Goal: Entertainment & Leisure: Consume media (video, audio)

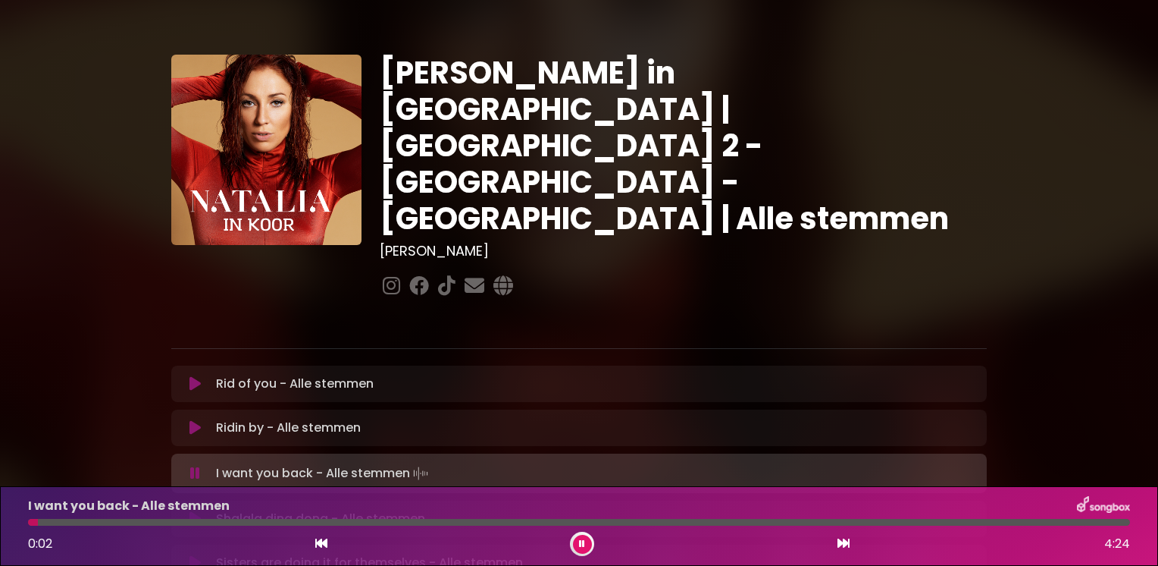
click at [573, 538] on button at bounding box center [582, 543] width 19 height 19
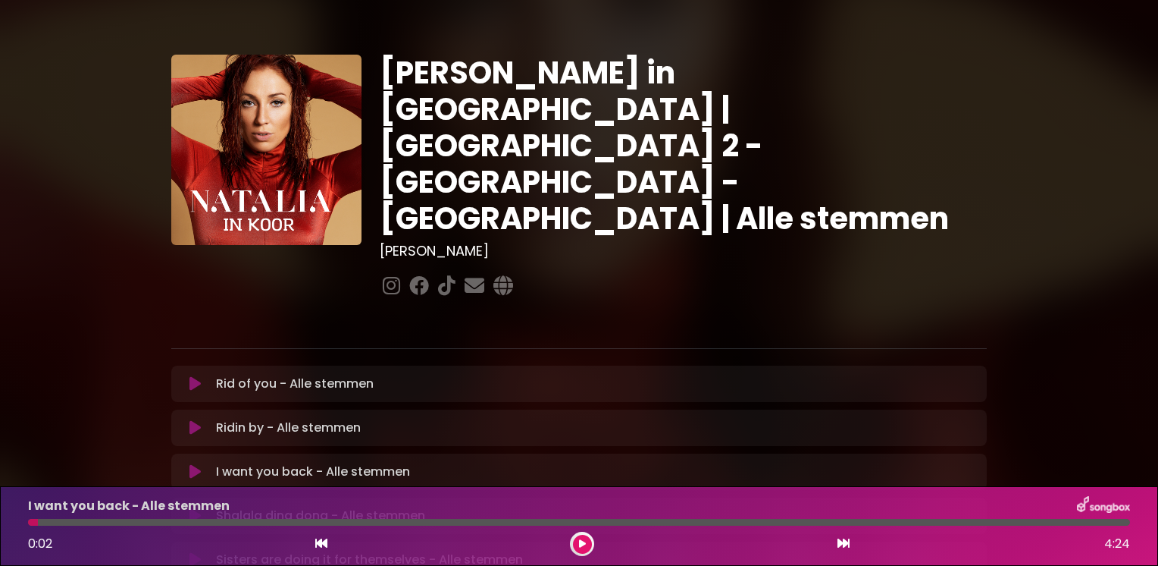
click at [573, 538] on button at bounding box center [582, 543] width 19 height 19
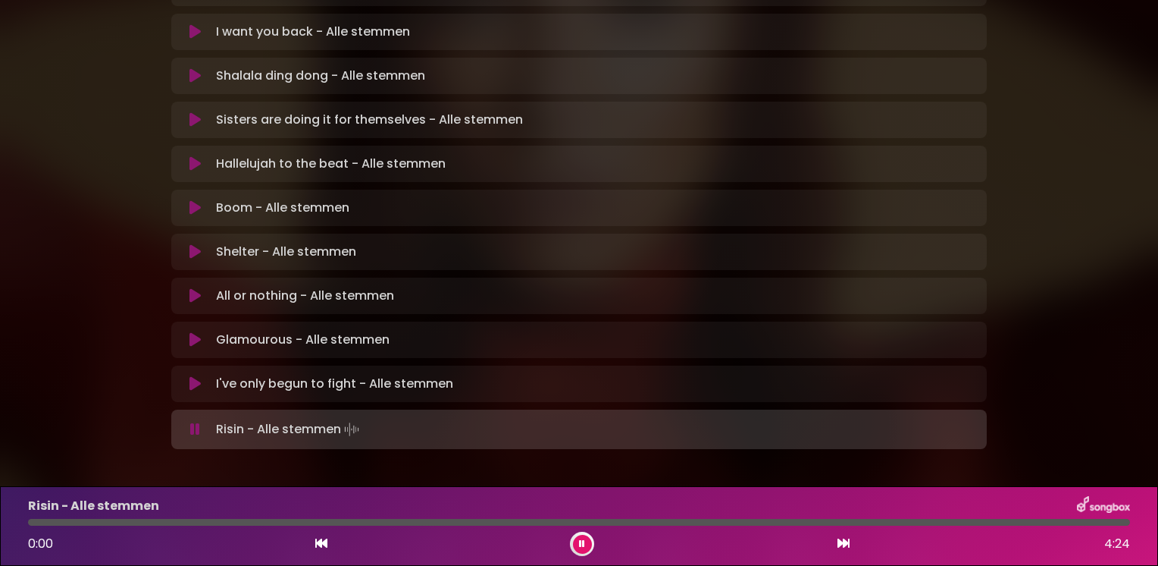
scroll to position [443, 0]
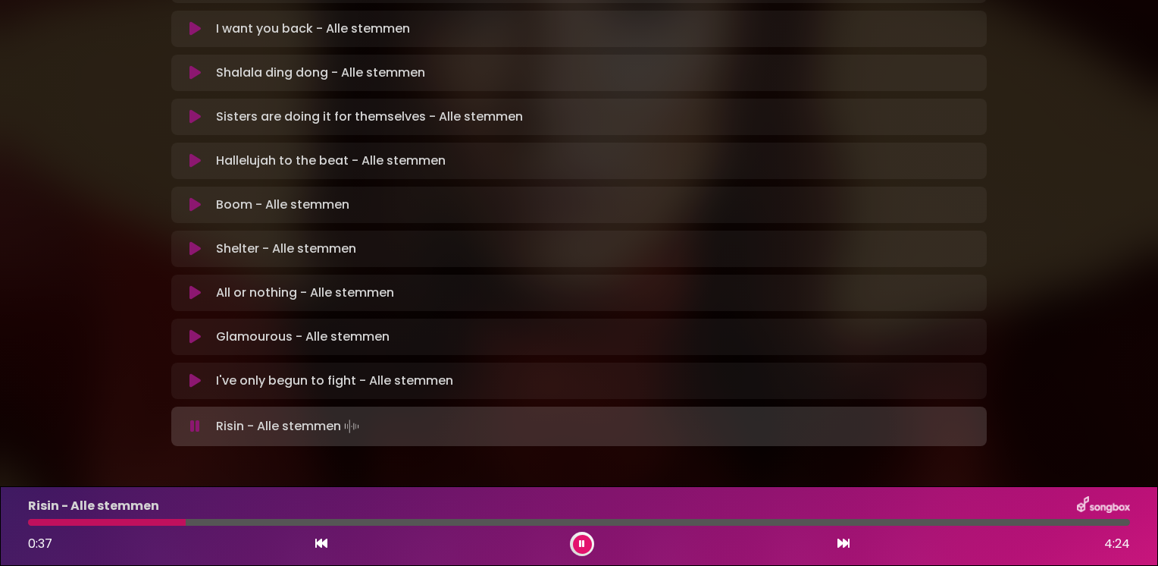
click at [30, 527] on div "Risin - Alle stemmen 0:37 4:24" at bounding box center [579, 526] width 1121 height 60
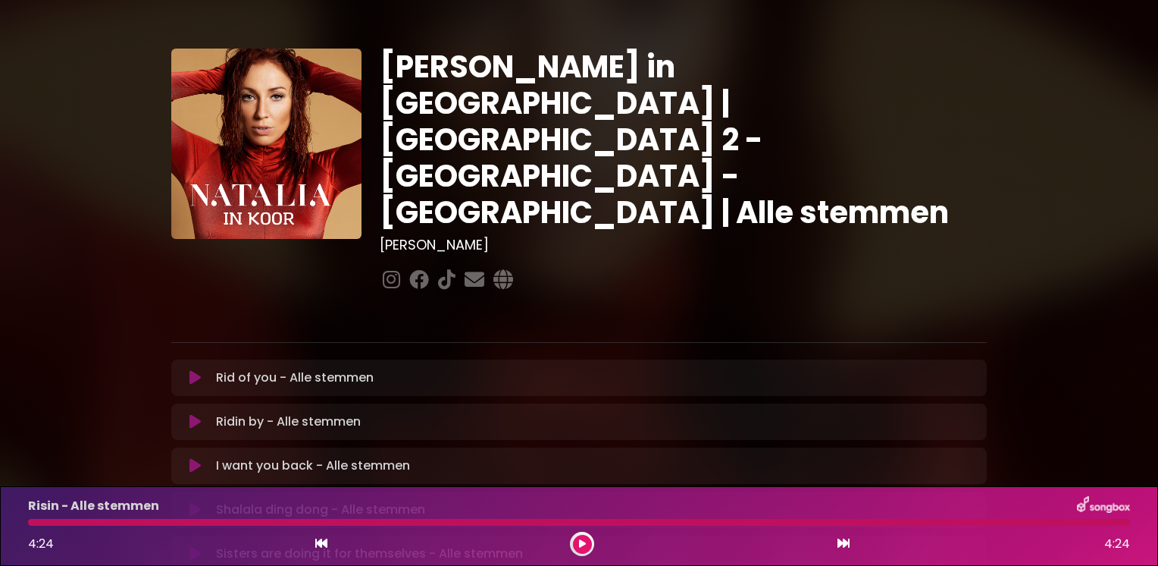
scroll to position [0, 0]
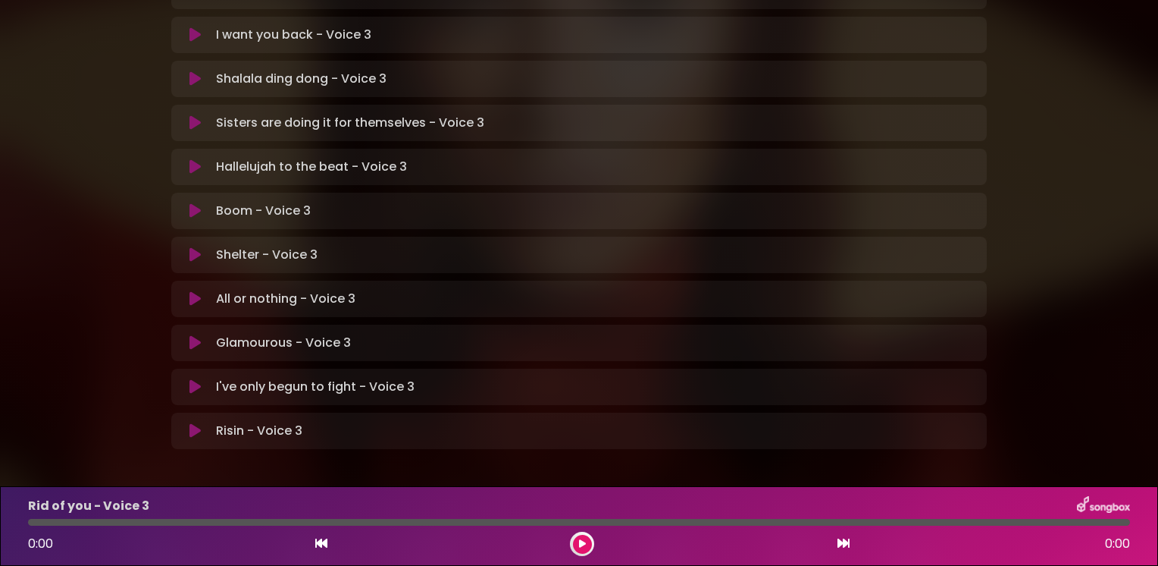
scroll to position [440, 0]
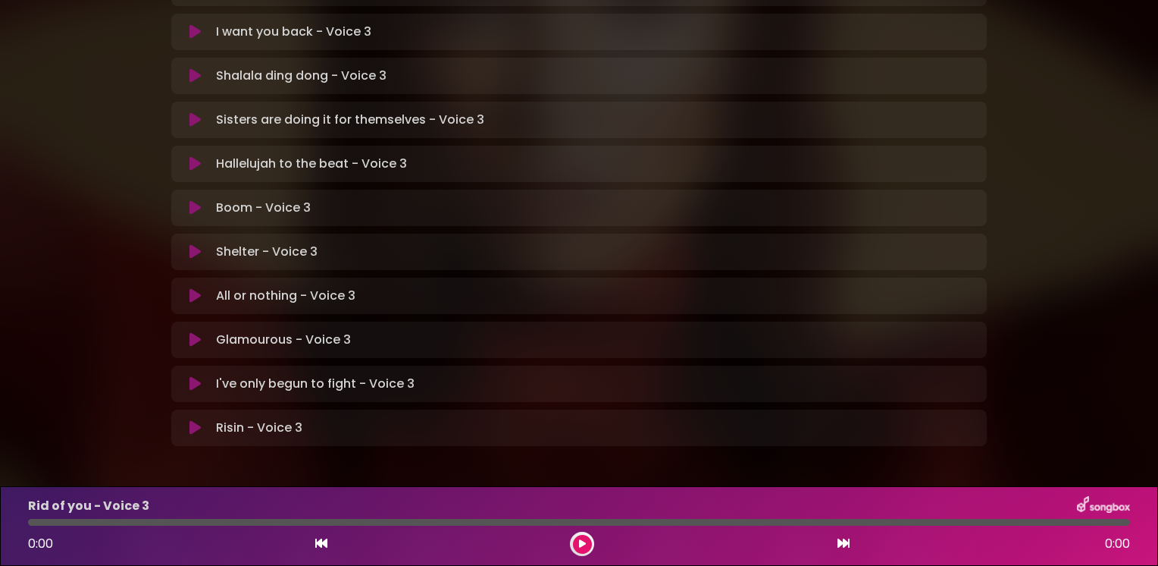
click at [197, 420] on icon at bounding box center [195, 427] width 11 height 15
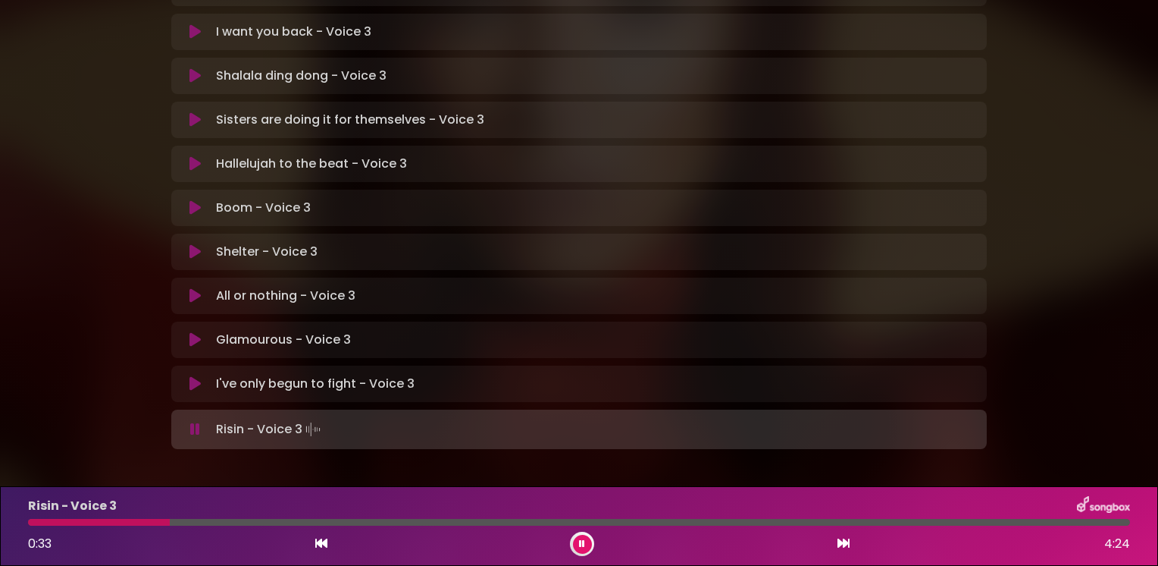
click at [36, 524] on div at bounding box center [99, 522] width 142 height 7
click at [36, 524] on div at bounding box center [579, 522] width 1102 height 7
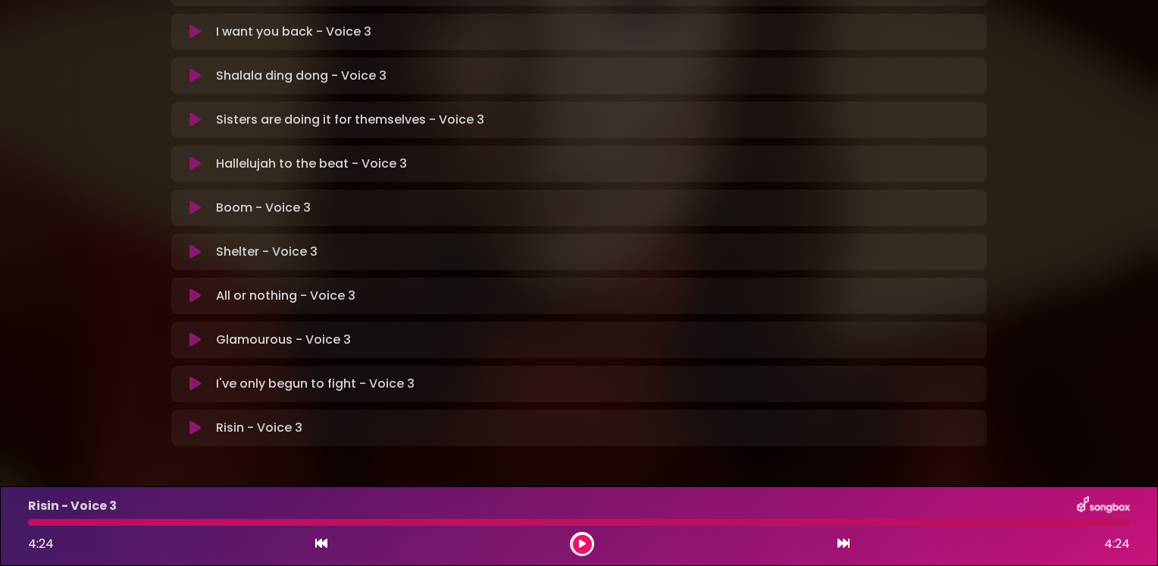
click at [192, 376] on icon at bounding box center [195, 383] width 11 height 15
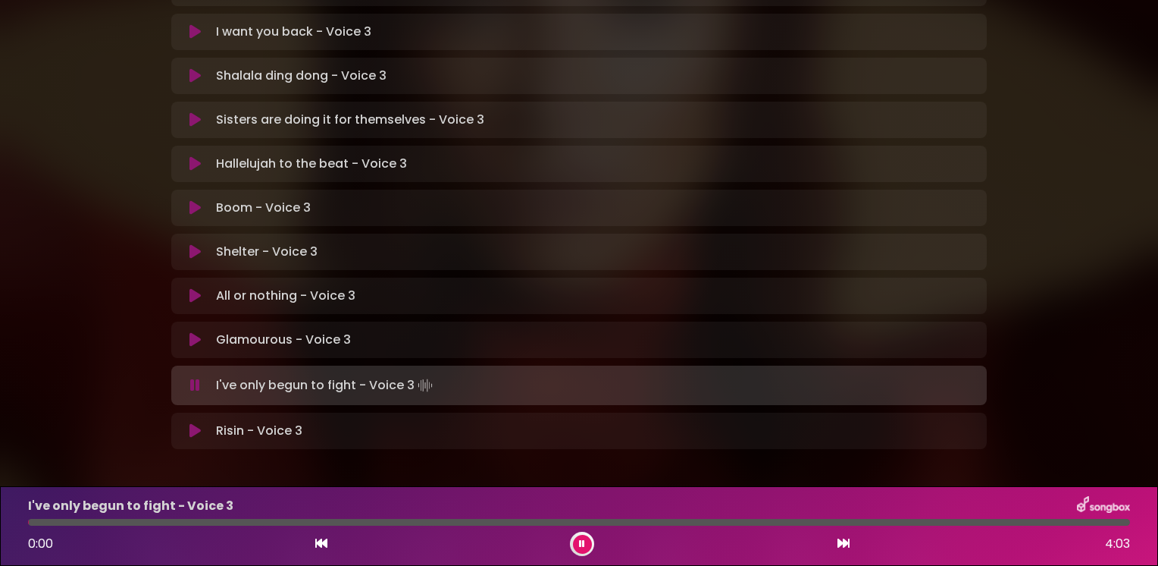
click at [192, 378] on icon at bounding box center [195, 385] width 10 height 15
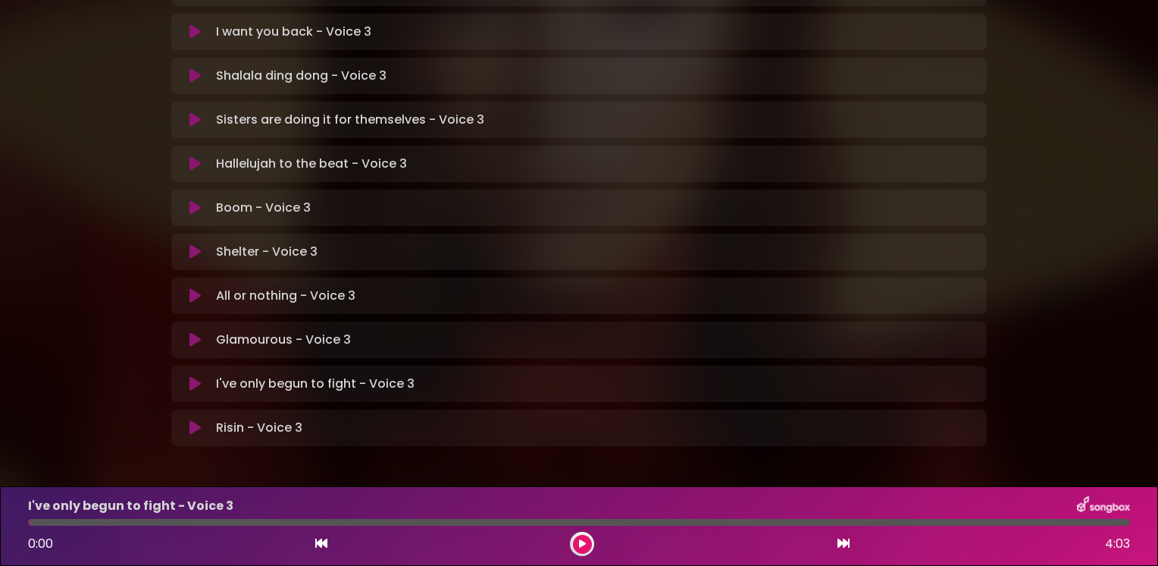
click at [192, 376] on icon at bounding box center [195, 383] width 11 height 15
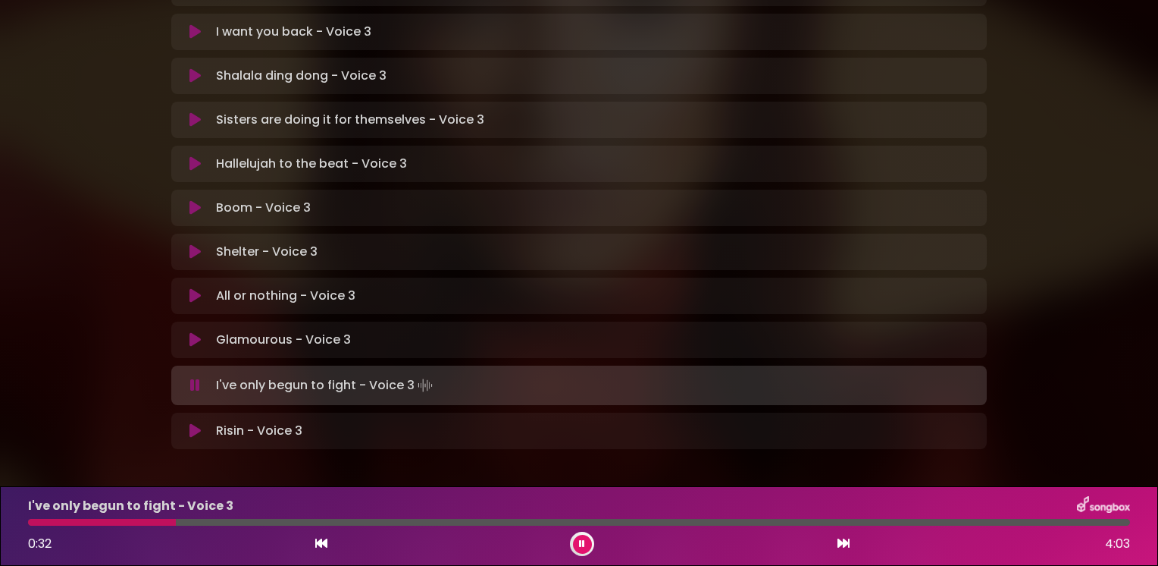
click at [192, 378] on icon at bounding box center [195, 385] width 10 height 15
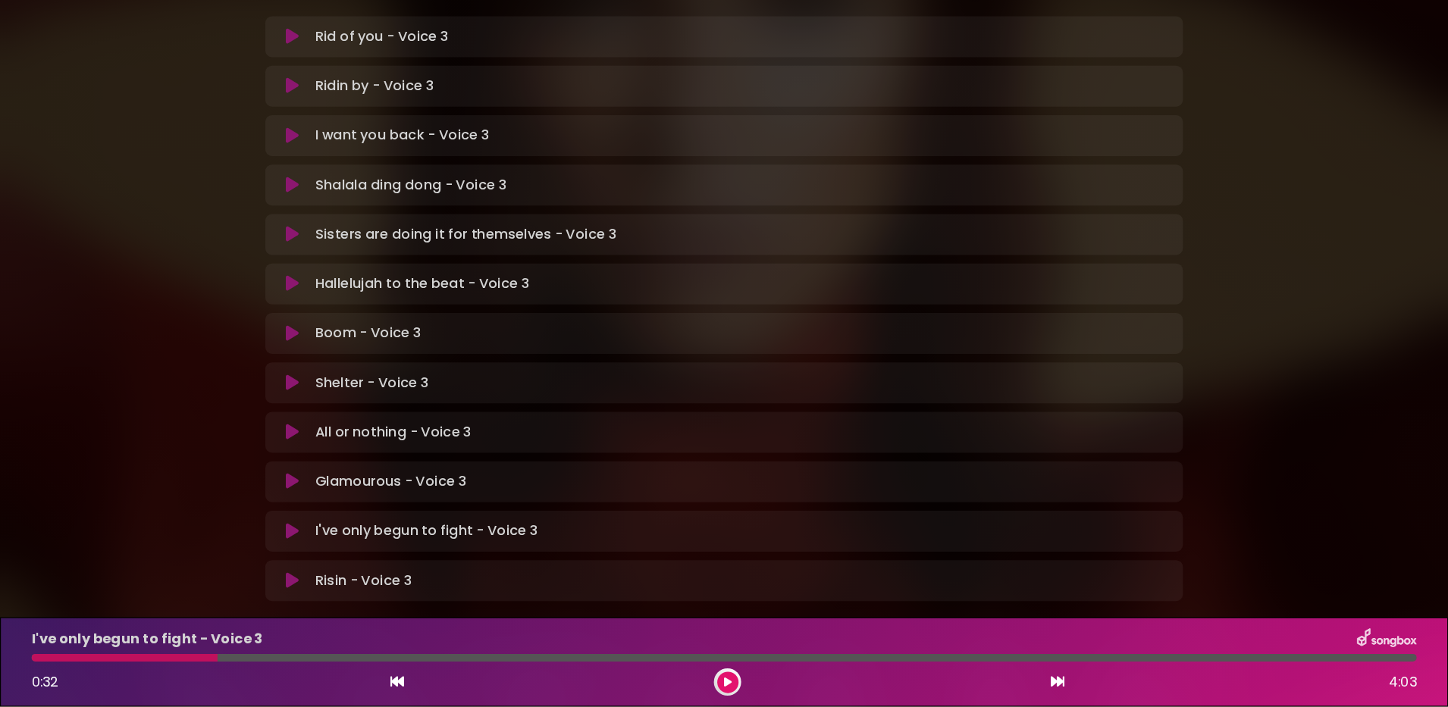
scroll to position [299, 0]
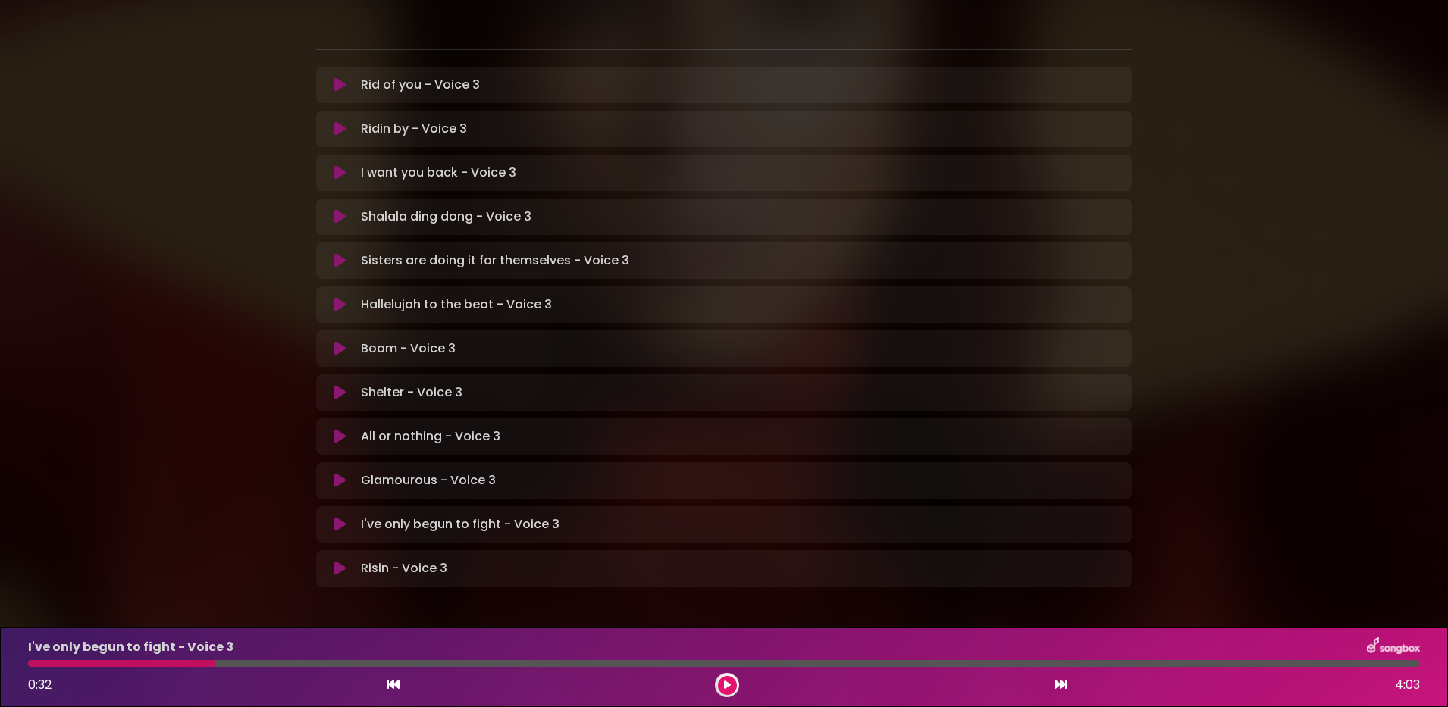
click at [338, 341] on icon at bounding box center [339, 348] width 11 height 15
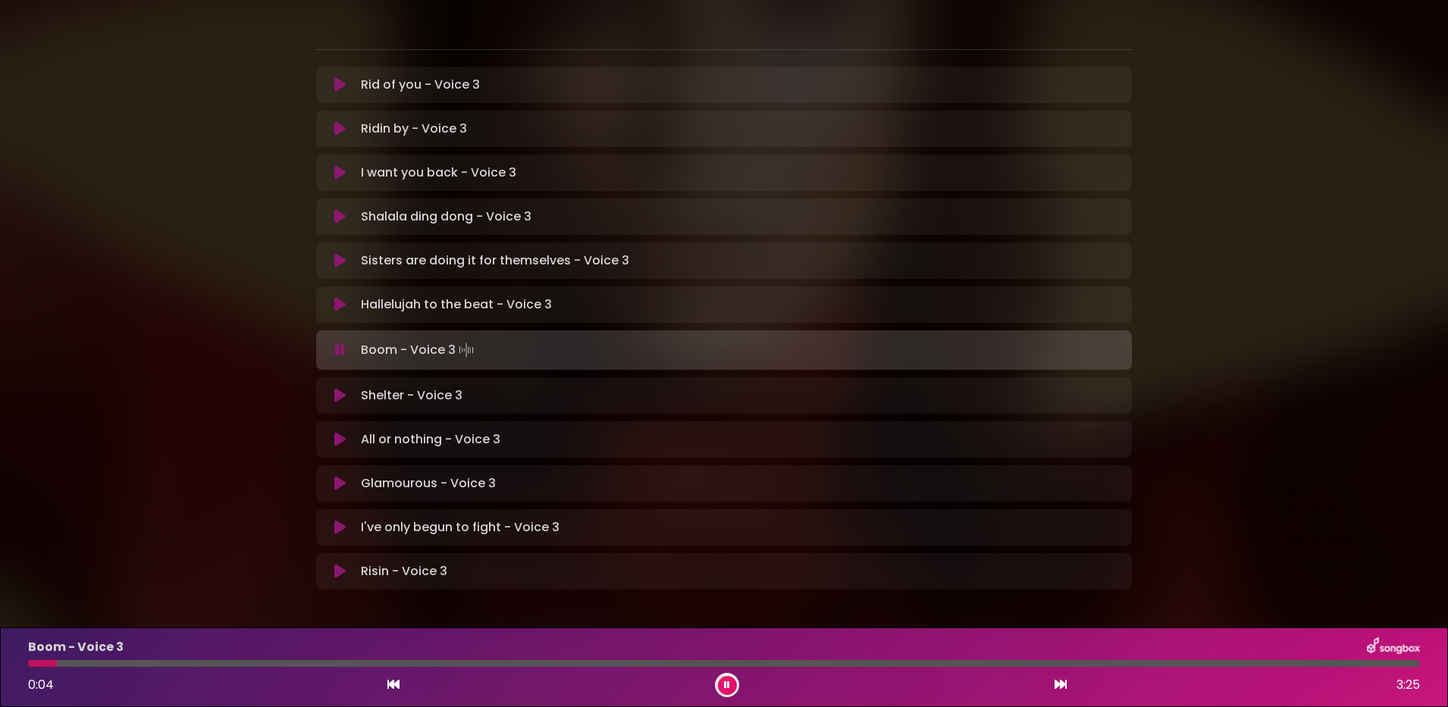
click at [338, 343] on icon at bounding box center [340, 350] width 10 height 15
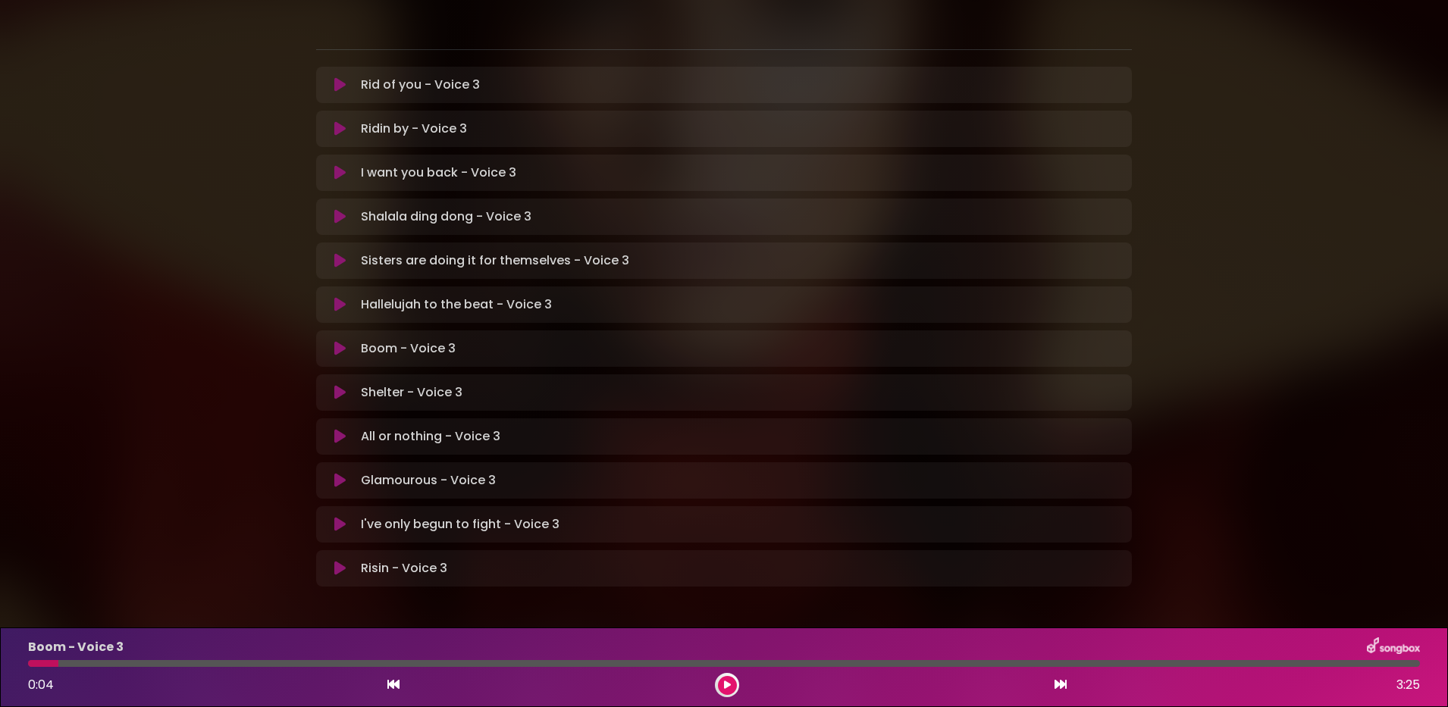
click at [335, 429] on icon at bounding box center [339, 436] width 11 height 15
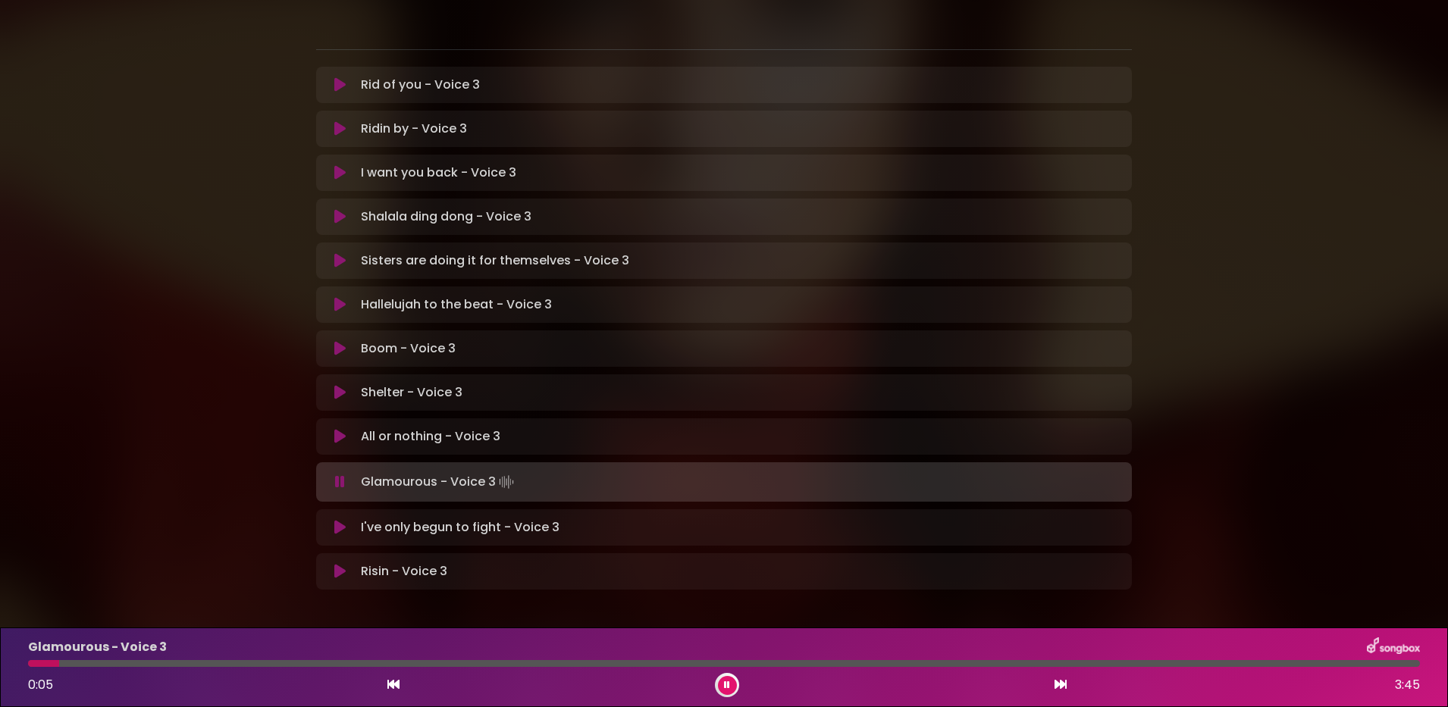
scroll to position [302, 0]
click at [408, 161] on p "I want you back - Voice 3 Loading Track..." at bounding box center [438, 170] width 155 height 18
click at [334, 162] on icon at bounding box center [339, 169] width 11 height 15
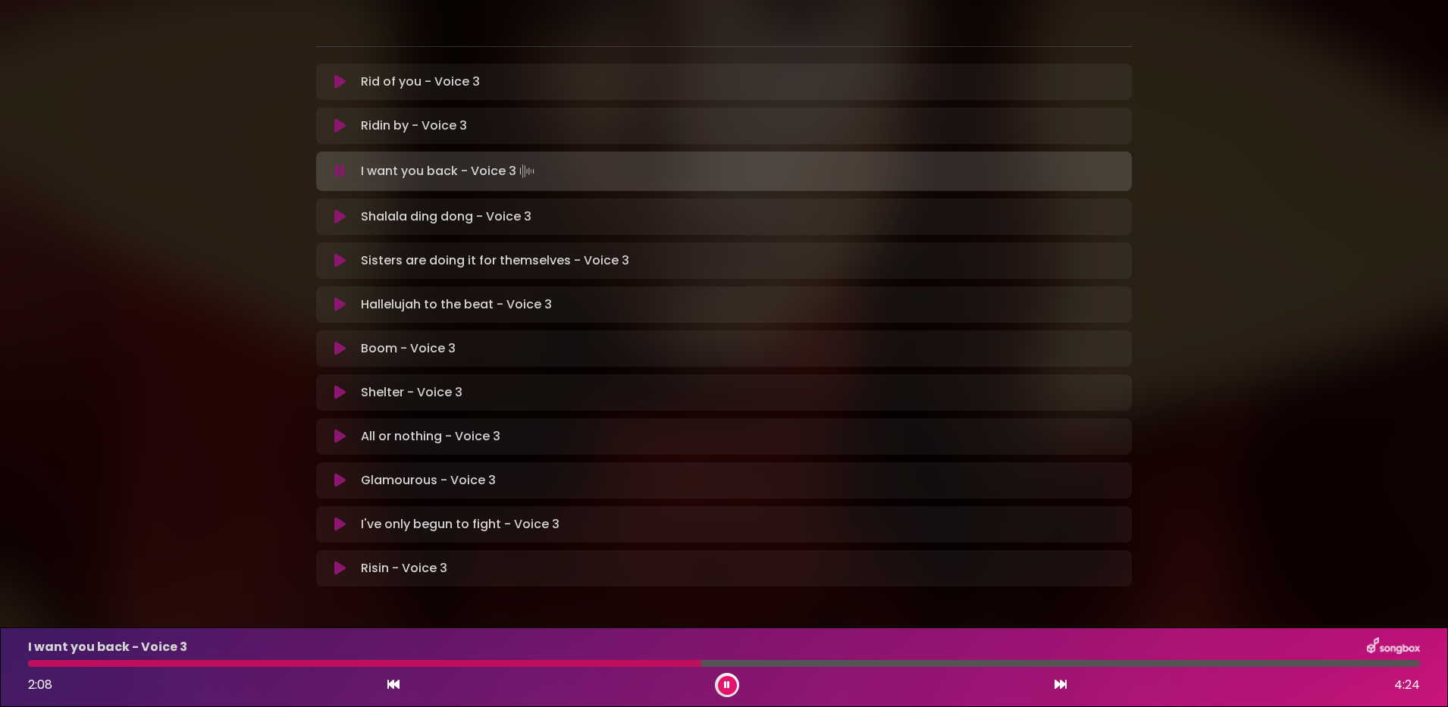
click at [218, 218] on div "Natalia in Koor | Antwerpen 2 - Brugge - Hasselt | Voice 3 Hans Primusz ×" at bounding box center [724, 164] width 1448 height 896
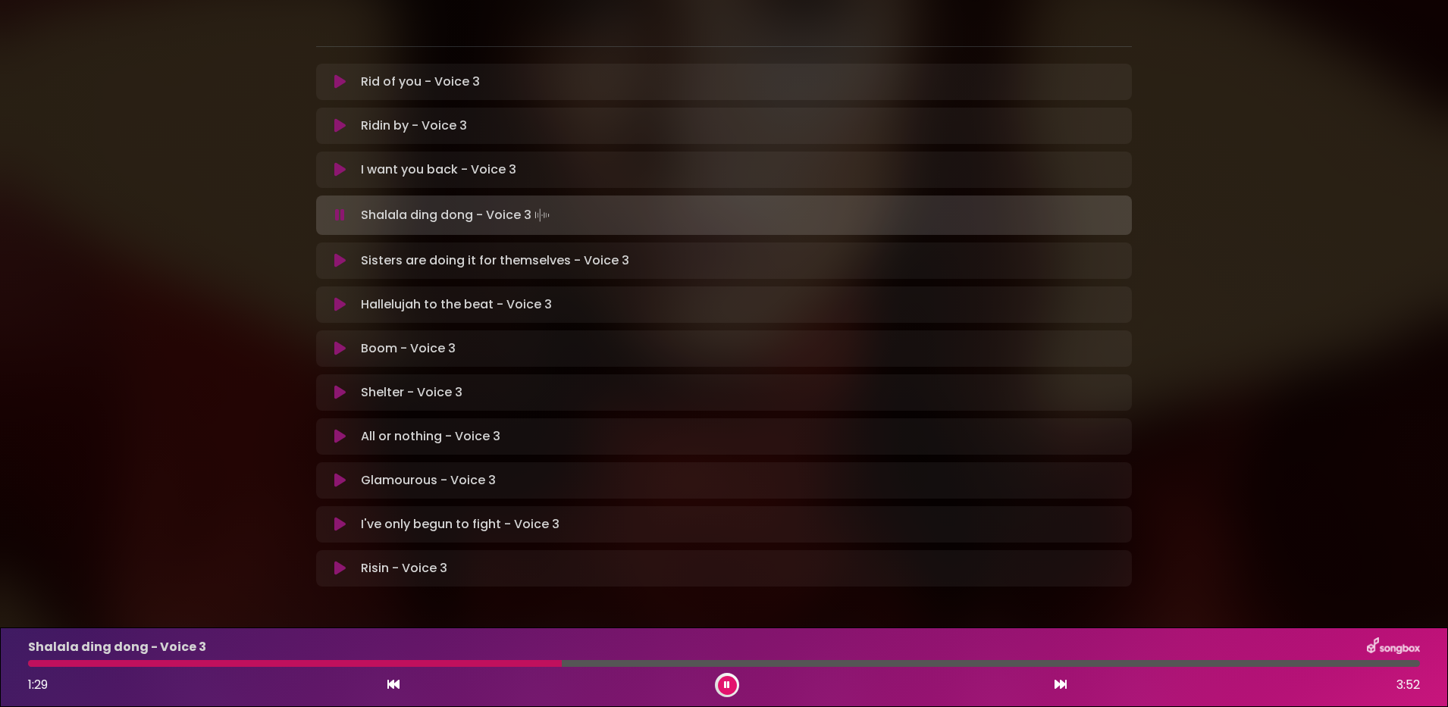
click at [723, 565] on button at bounding box center [727, 685] width 19 height 19
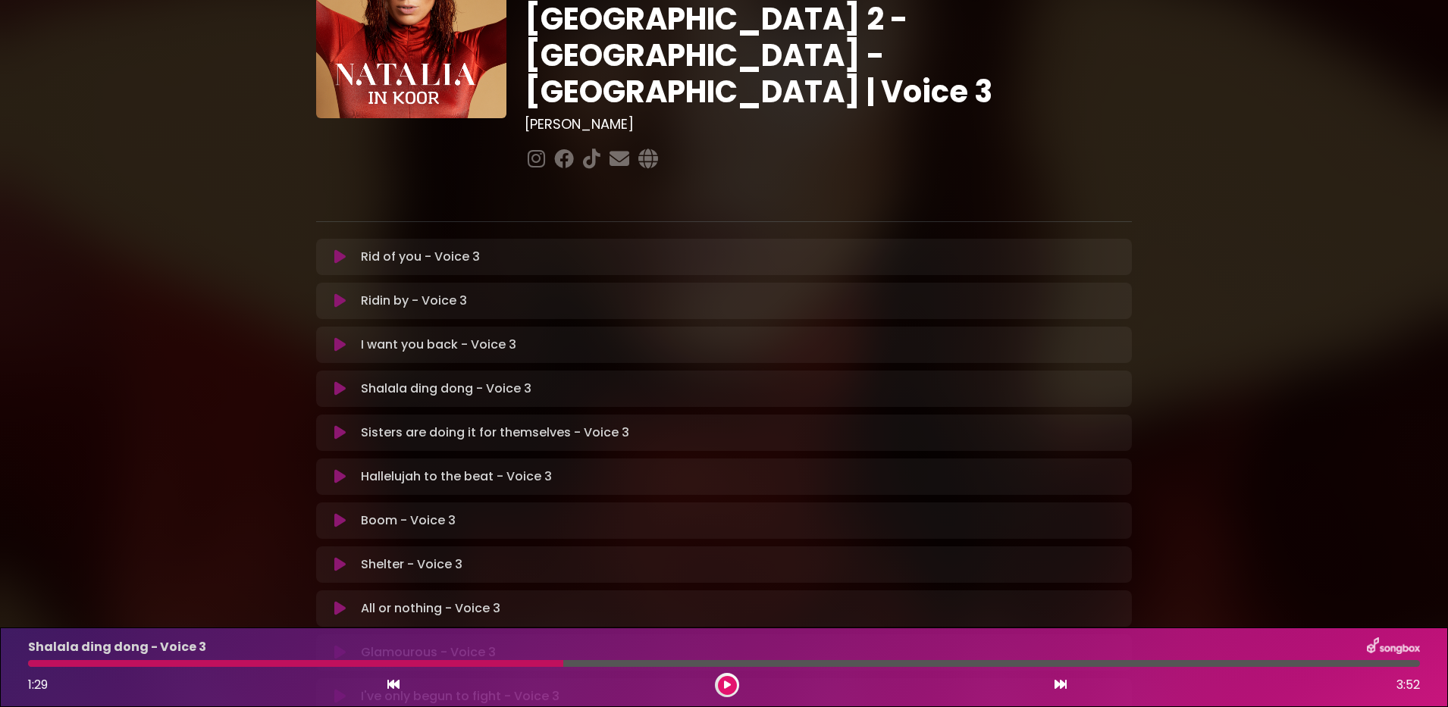
scroll to position [0, 0]
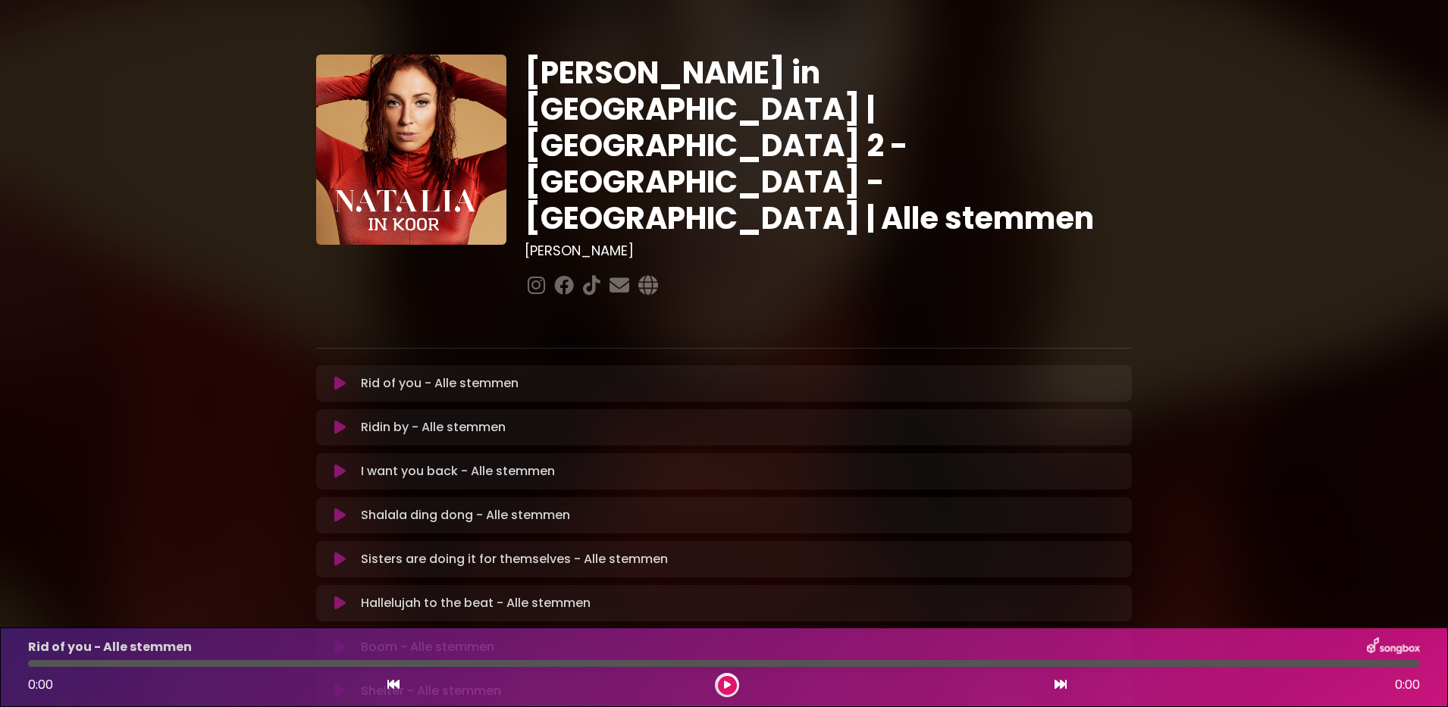
click at [442, 497] on div "Shalala ding dong - Alle stemmen Loading Track..." at bounding box center [724, 515] width 816 height 36
click at [333, 640] on button at bounding box center [340, 647] width 30 height 15
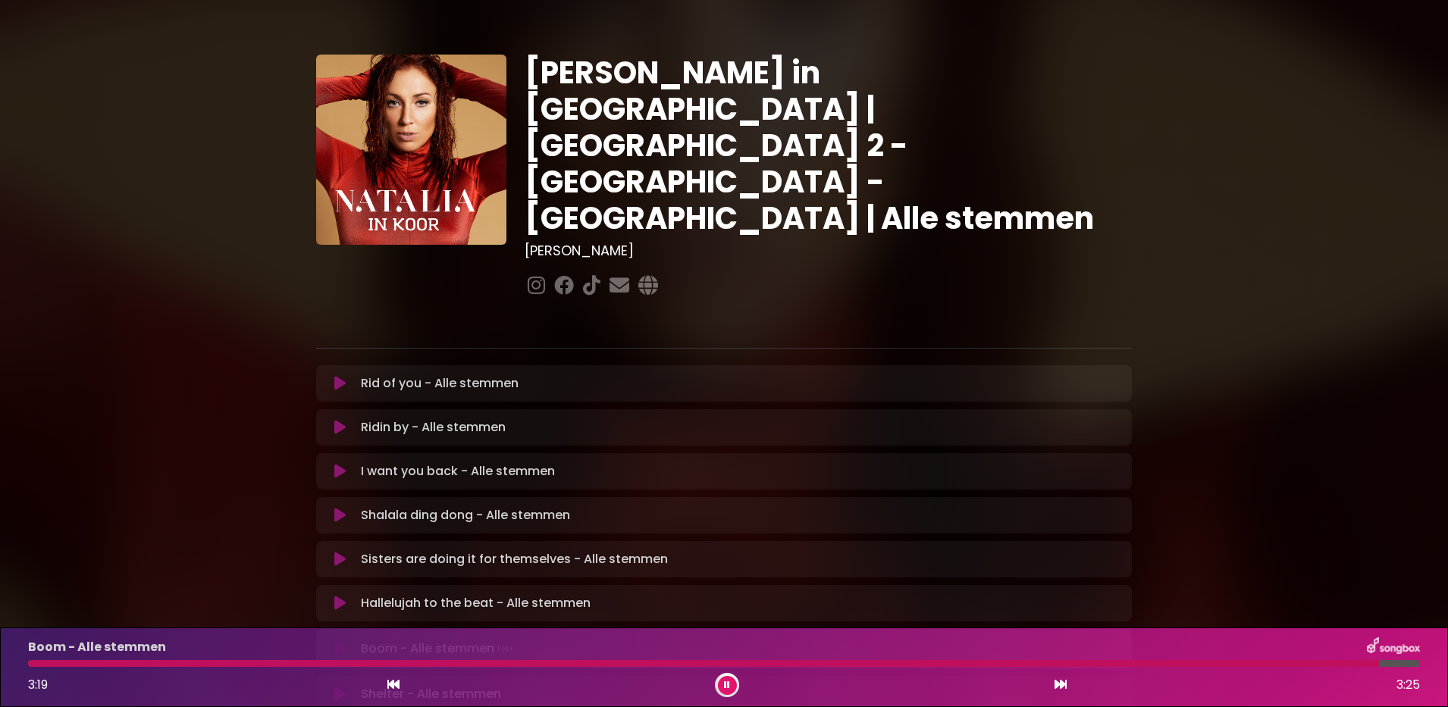
click at [724, 684] on icon at bounding box center [727, 685] width 6 height 9
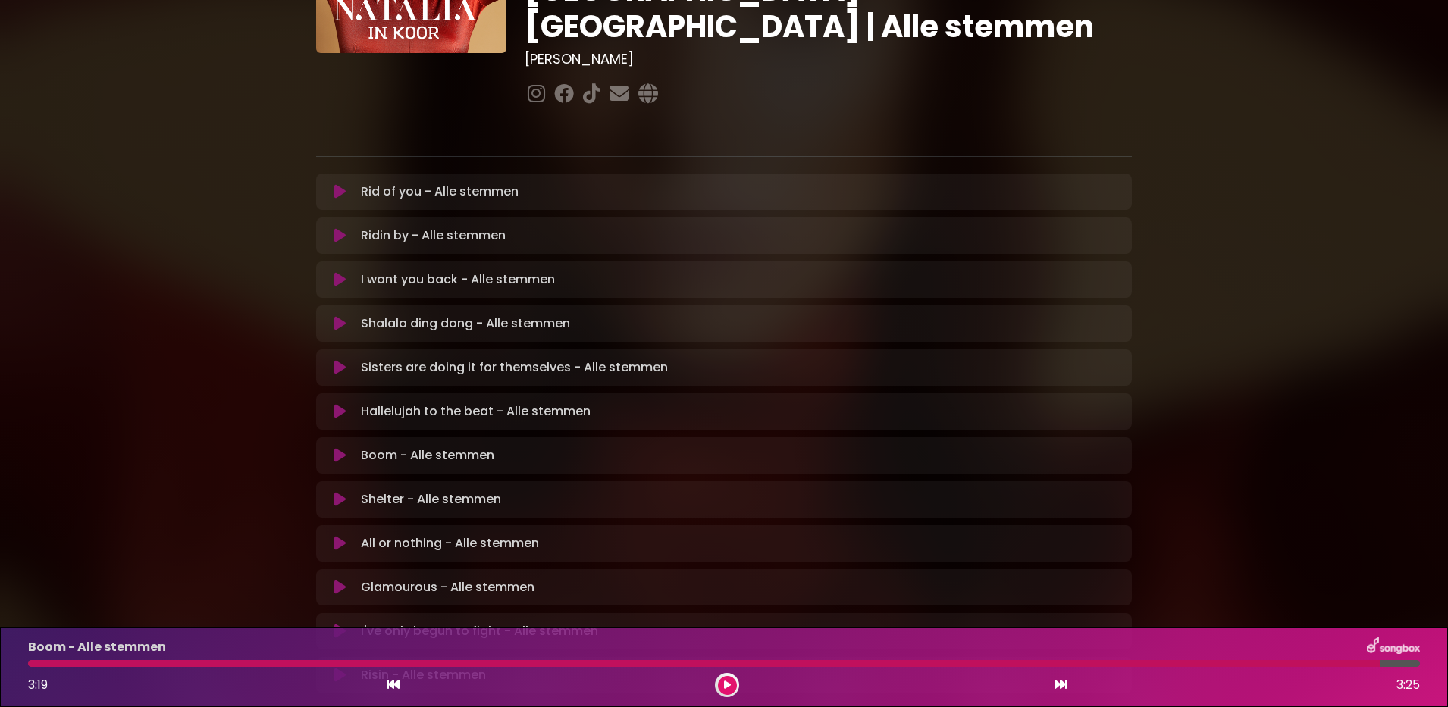
scroll to position [213, 0]
